Goal: Information Seeking & Learning: Learn about a topic

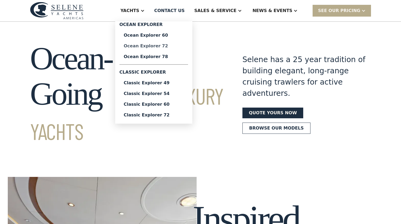
click at [162, 47] on div "Ocean Explorer 72" at bounding box center [154, 46] width 60 height 4
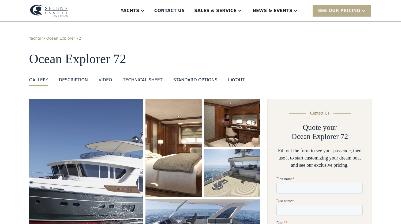
click at [150, 10] on div "Yachts" at bounding box center [132, 10] width 35 height 21
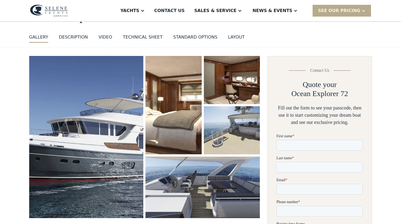
scroll to position [41, 0]
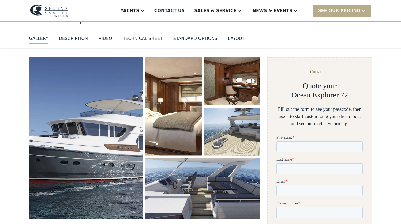
click at [230, 37] on div "layout" at bounding box center [236, 38] width 17 height 6
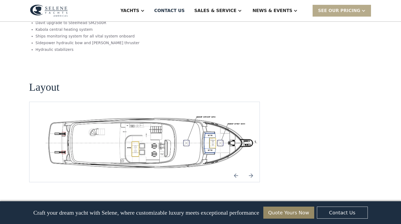
scroll to position [931, 0]
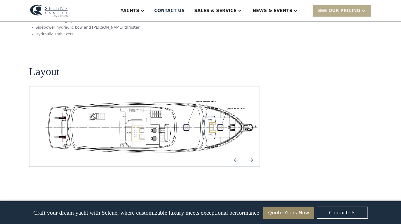
click at [236, 154] on img "Previous slide" at bounding box center [235, 160] width 13 height 13
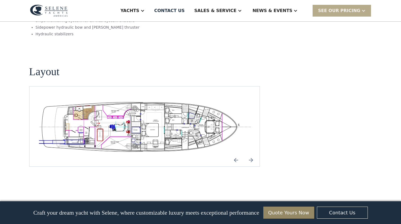
click at [162, 99] on img "open lightbox" at bounding box center [145, 126] width 222 height 54
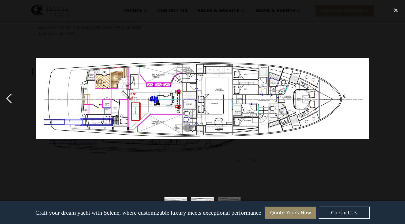
click at [10, 96] on div "previous image" at bounding box center [9, 99] width 18 height 188
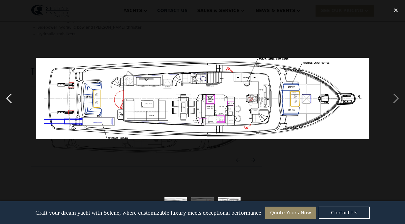
click at [10, 96] on div "previous image" at bounding box center [9, 99] width 18 height 188
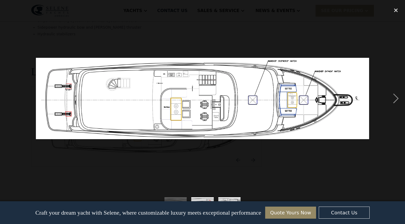
click at [10, 96] on div "previous image" at bounding box center [9, 99] width 18 height 188
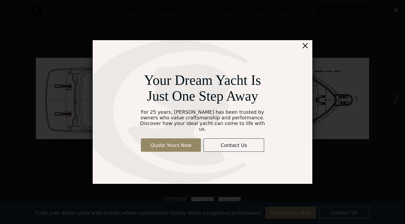
click at [307, 49] on div "×" at bounding box center [305, 45] width 8 height 11
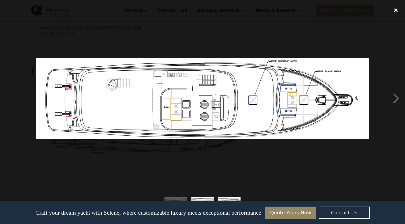
click at [395, 10] on div "close lightbox" at bounding box center [396, 11] width 18 height 12
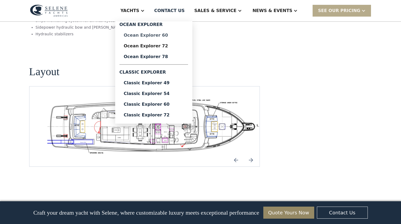
click at [161, 34] on div "Ocean Explorer 60" at bounding box center [154, 35] width 60 height 4
